Goal: Information Seeking & Learning: Check status

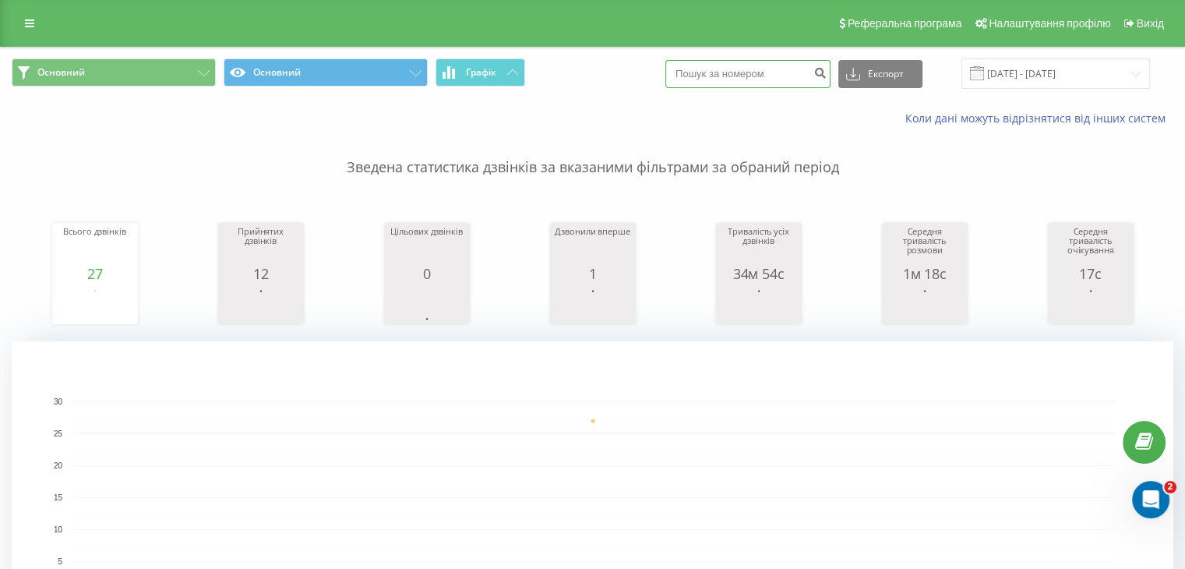
click at [753, 77] on input at bounding box center [747, 74] width 165 height 28
paste input "380675603035"
type input "380675603035"
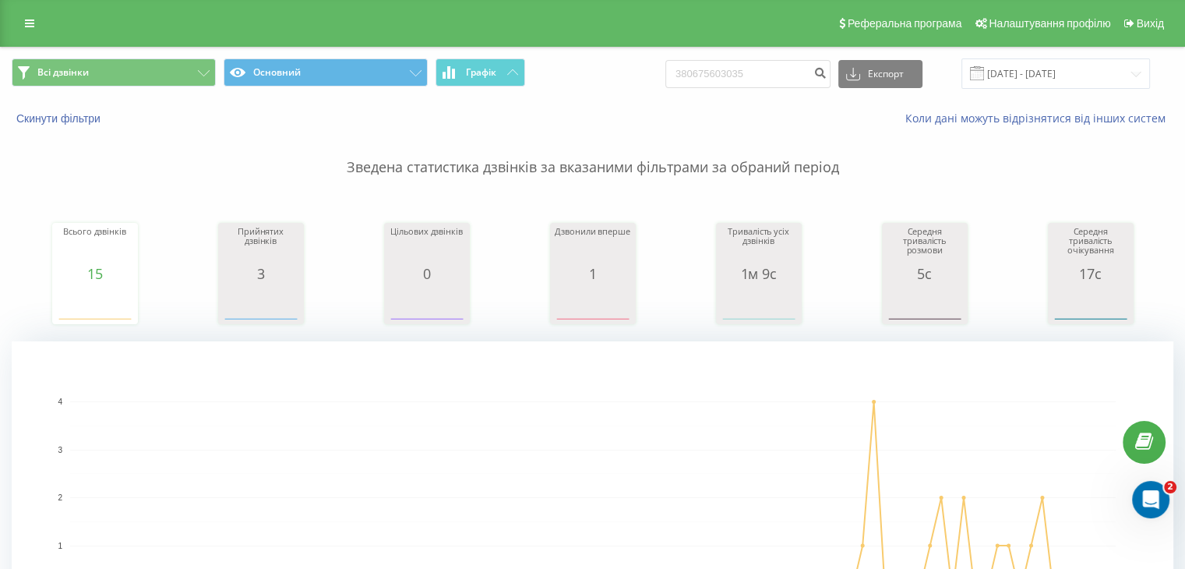
click at [555, 497] on rect "A chart." at bounding box center [593, 497] width 1046 height 1
click at [69, 113] on button "Скинути фільтри" at bounding box center [60, 118] width 97 height 14
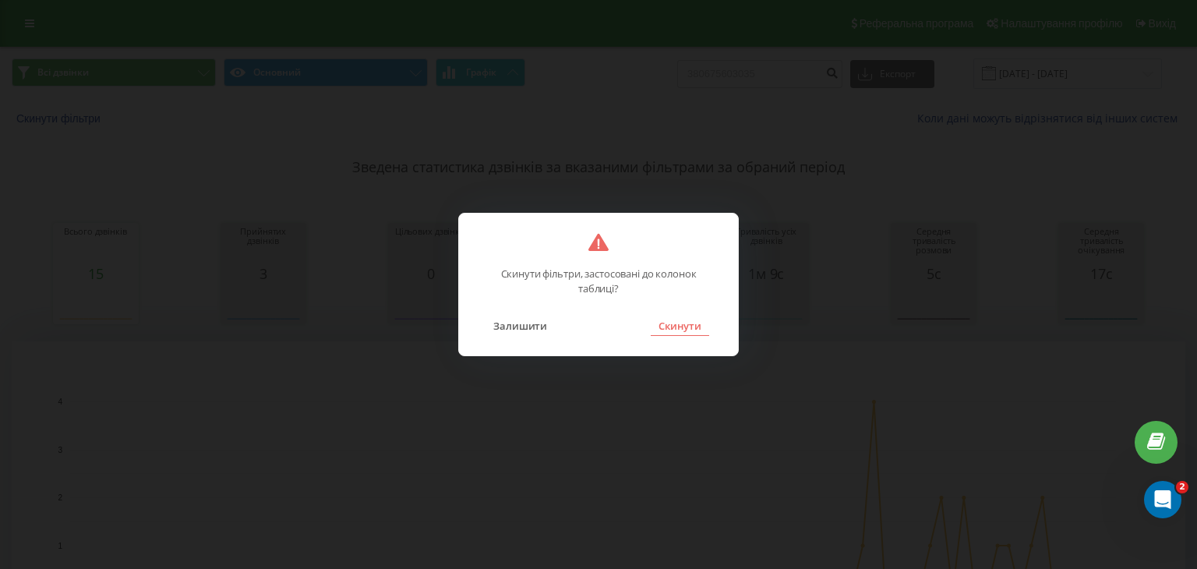
click at [691, 321] on button "Скинути" at bounding box center [680, 326] width 58 height 20
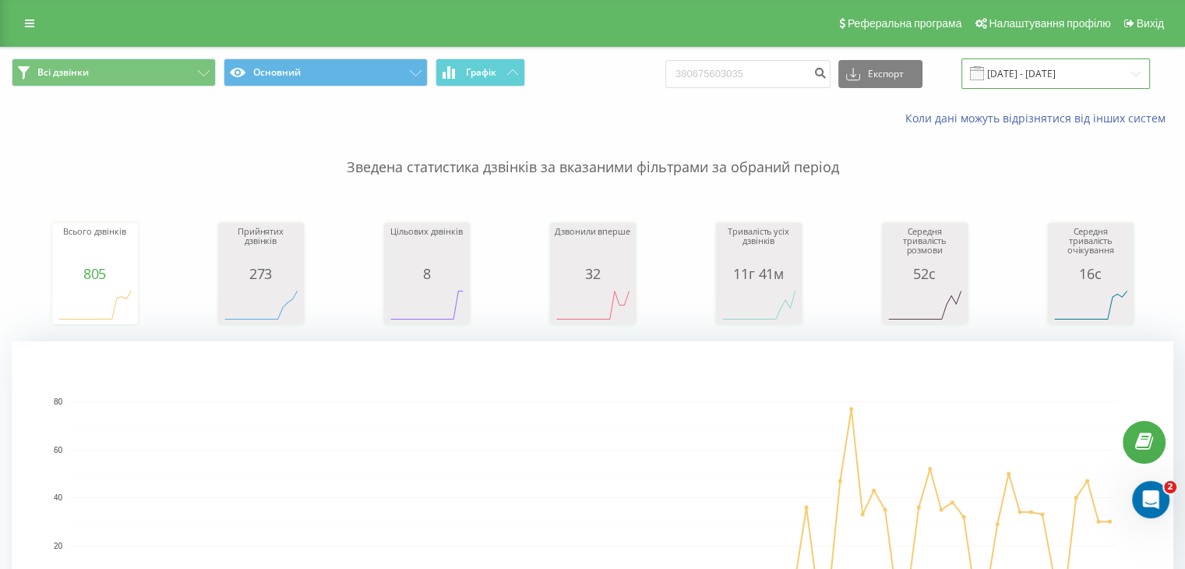
click at [1072, 79] on input "21.05.2025 - 21.08.2025" at bounding box center [1055, 73] width 189 height 30
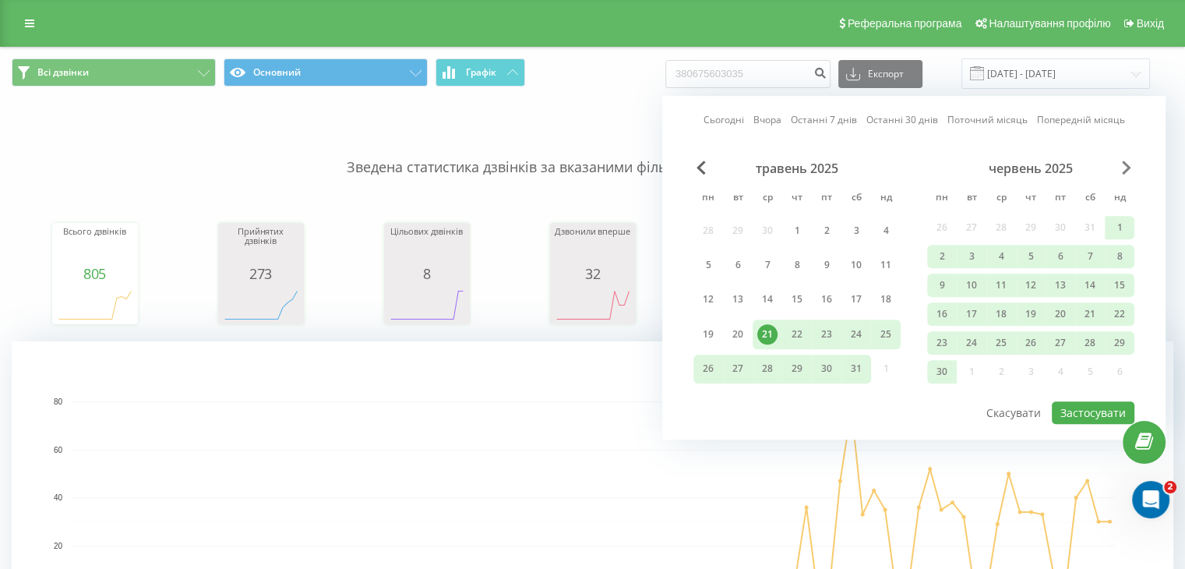
click at [1122, 173] on span "Next Month" at bounding box center [1126, 167] width 9 height 14
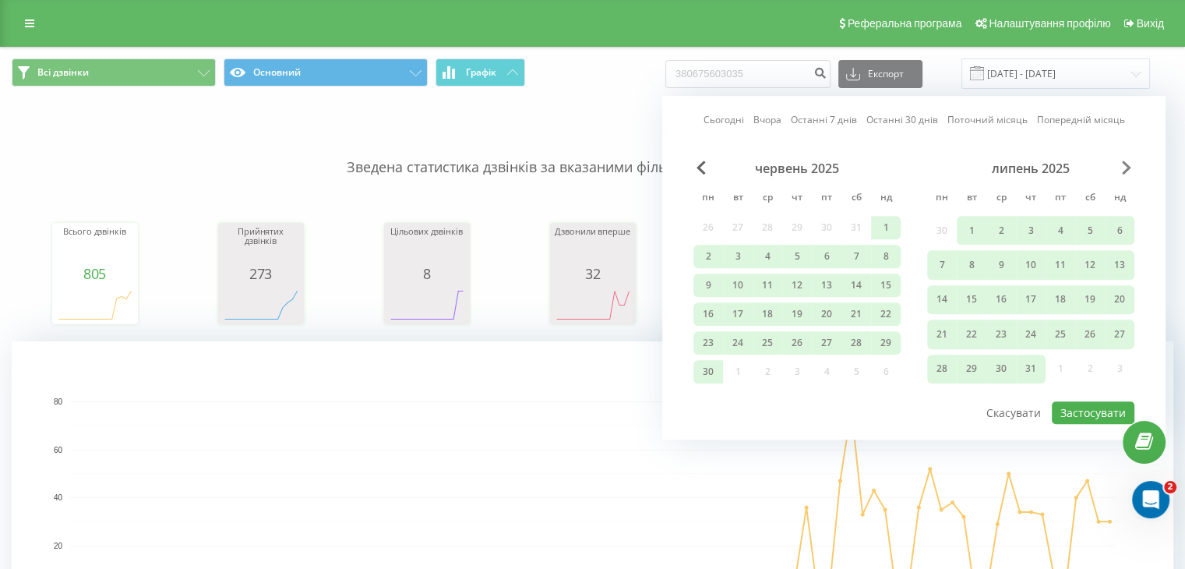
click at [1122, 173] on span "Next Month" at bounding box center [1126, 167] width 9 height 14
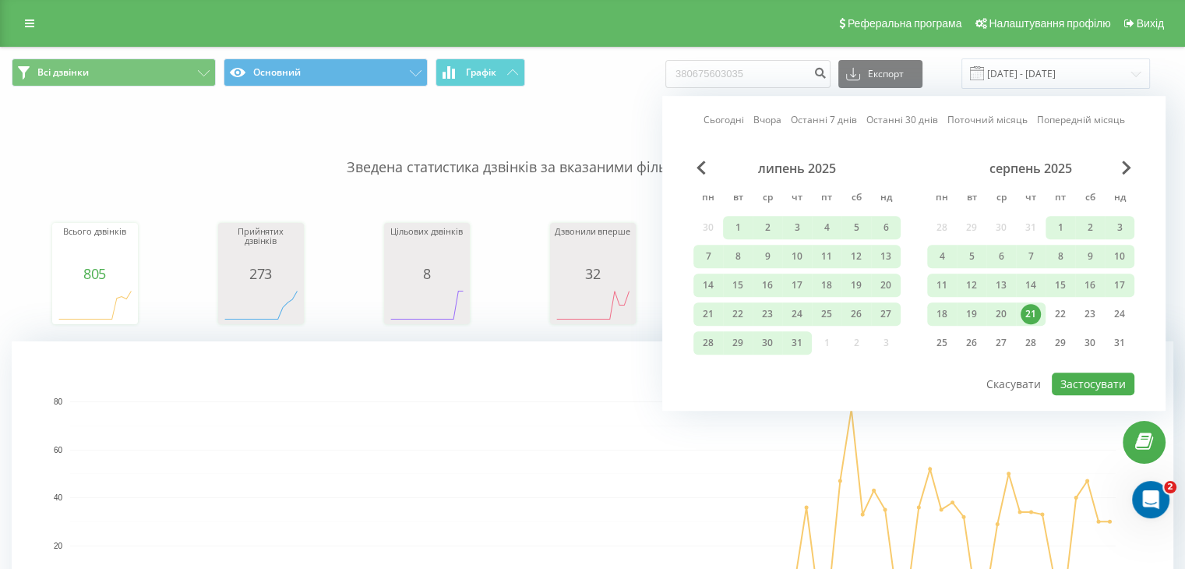
click at [1032, 312] on div "21" at bounding box center [1031, 314] width 20 height 20
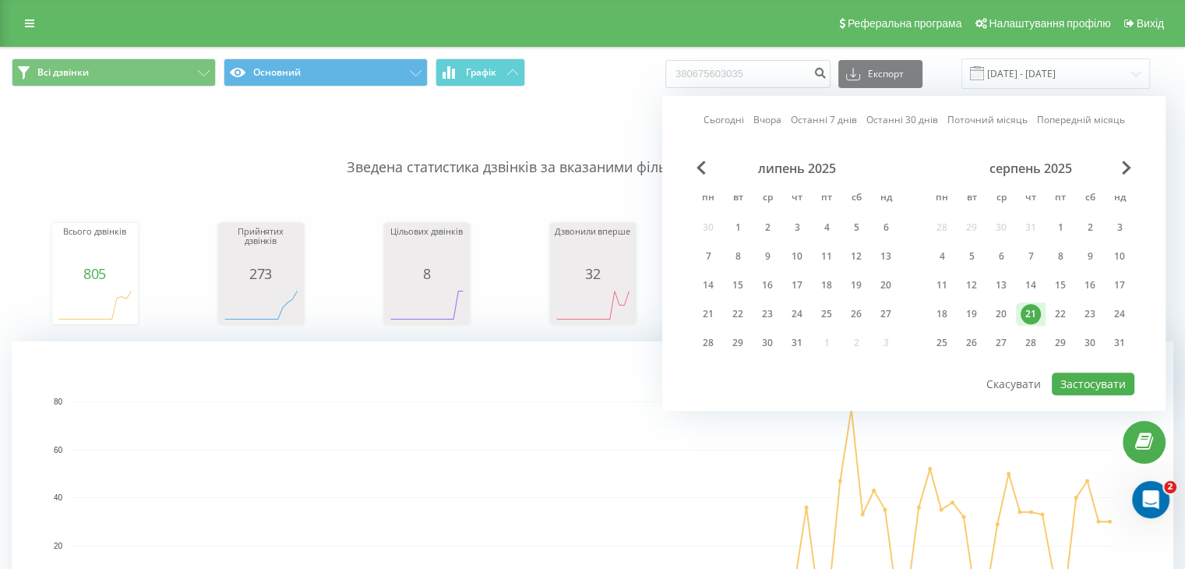
click at [1032, 312] on div "21" at bounding box center [1031, 314] width 20 height 20
click at [1119, 386] on button "Застосувати" at bounding box center [1093, 383] width 83 height 23
type input "[DATE] - [DATE]"
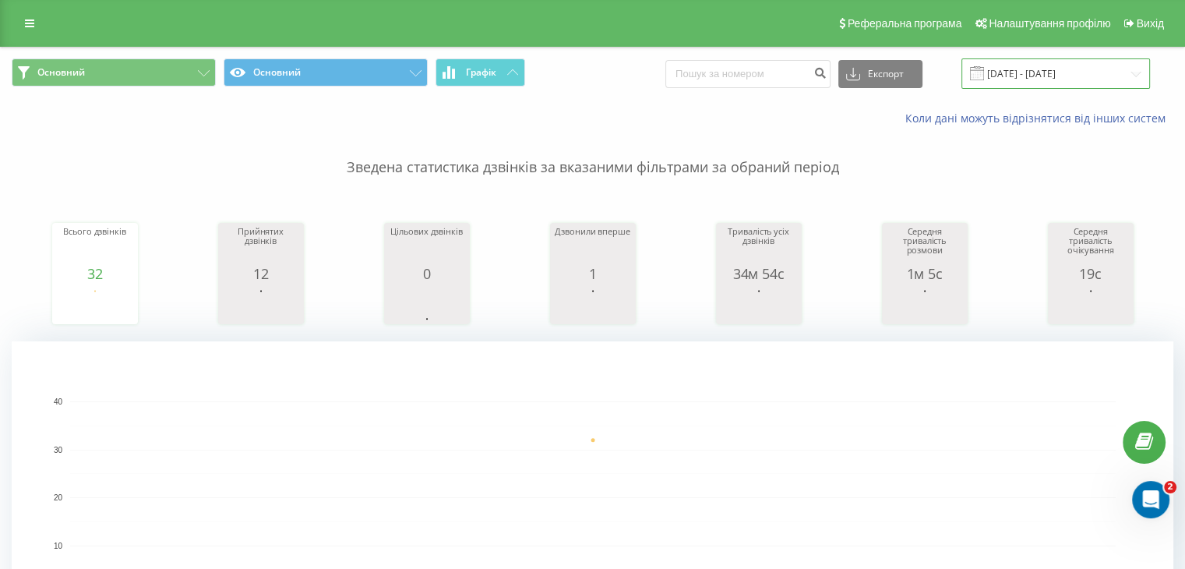
click at [1041, 81] on input "[DATE] - [DATE]" at bounding box center [1055, 73] width 189 height 30
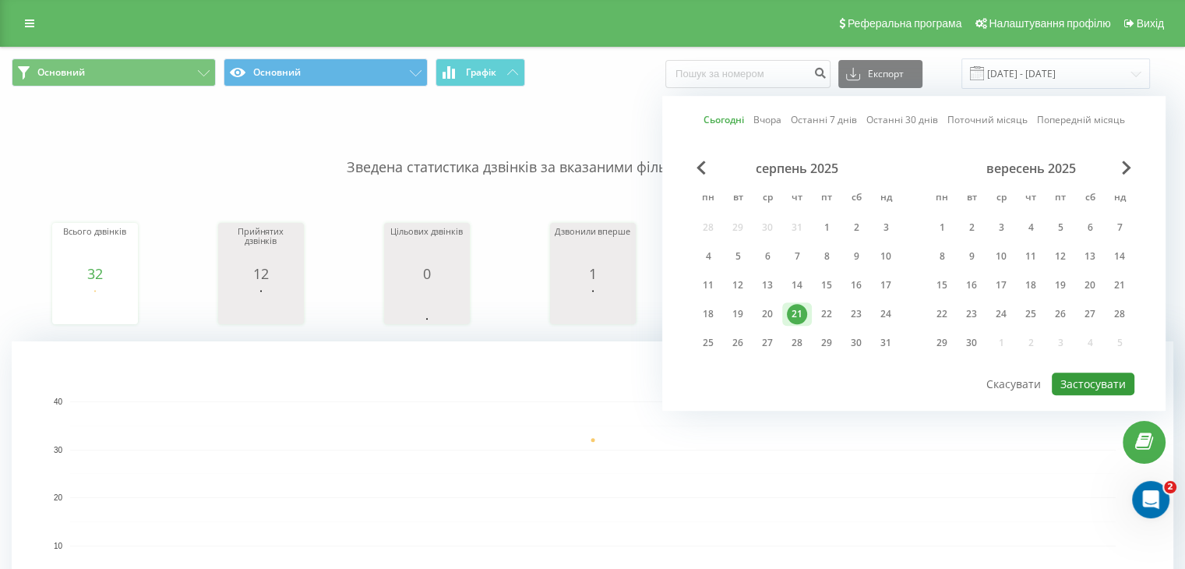
click at [1101, 390] on button "Застосувати" at bounding box center [1093, 383] width 83 height 23
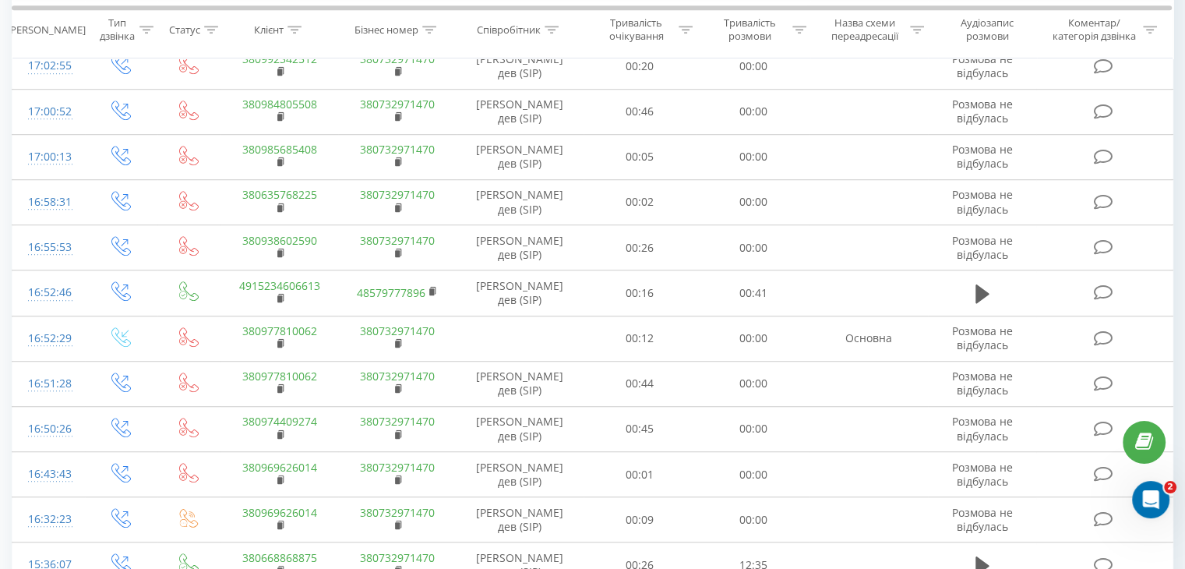
scroll to position [1382, 0]
